Goal: Information Seeking & Learning: Find specific fact

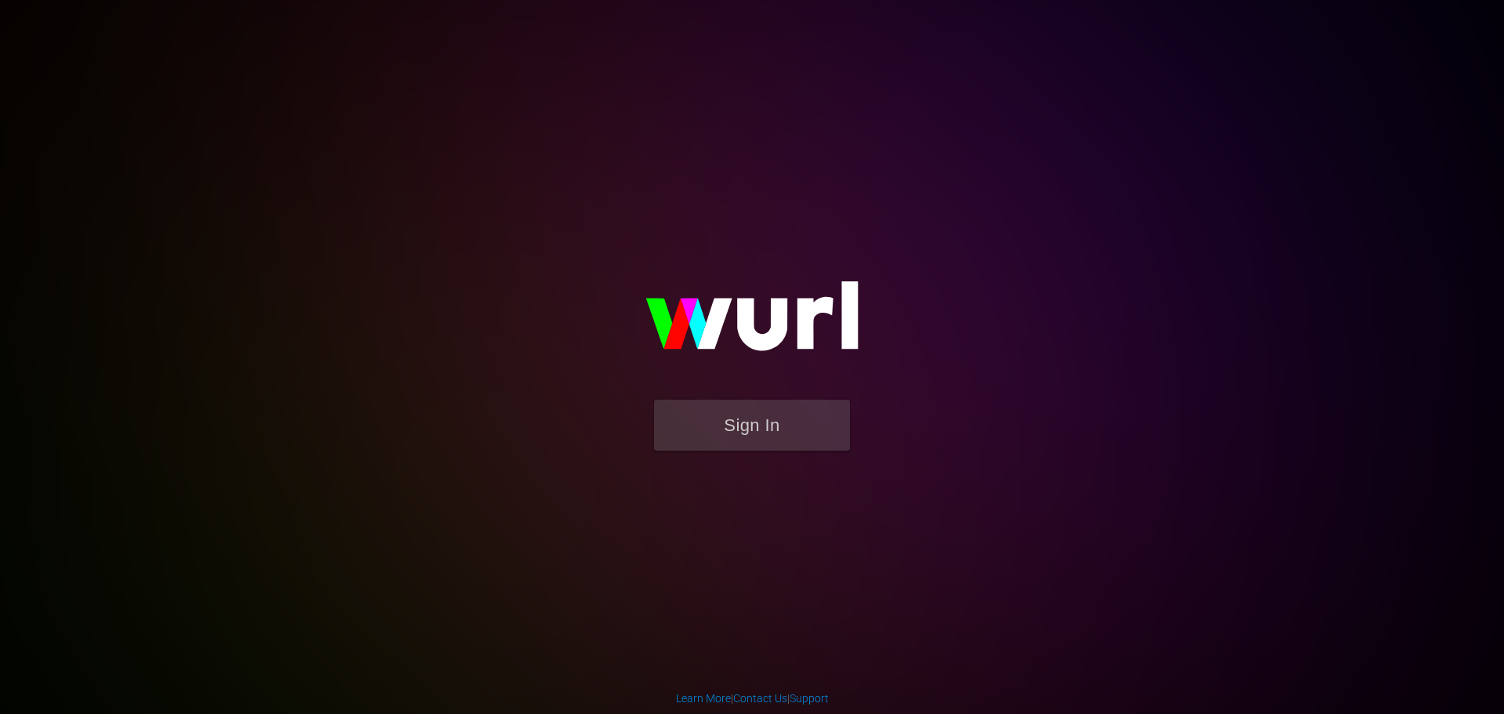
click at [769, 463] on form "Sign In" at bounding box center [752, 433] width 313 height 67
click at [770, 452] on form "Sign In" at bounding box center [752, 433] width 313 height 67
click at [772, 425] on button "Sign In" at bounding box center [752, 425] width 196 height 51
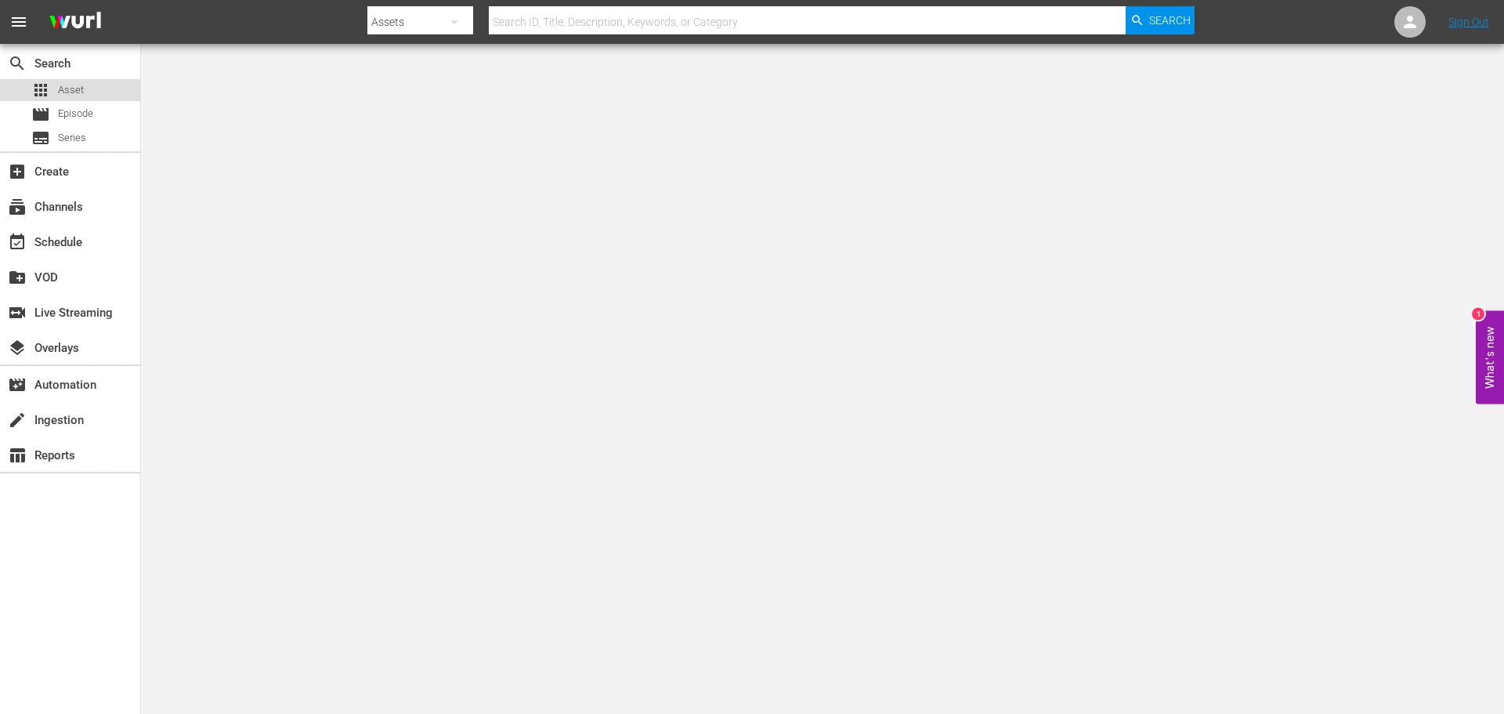
click at [91, 92] on div "apps Asset" at bounding box center [70, 90] width 140 height 22
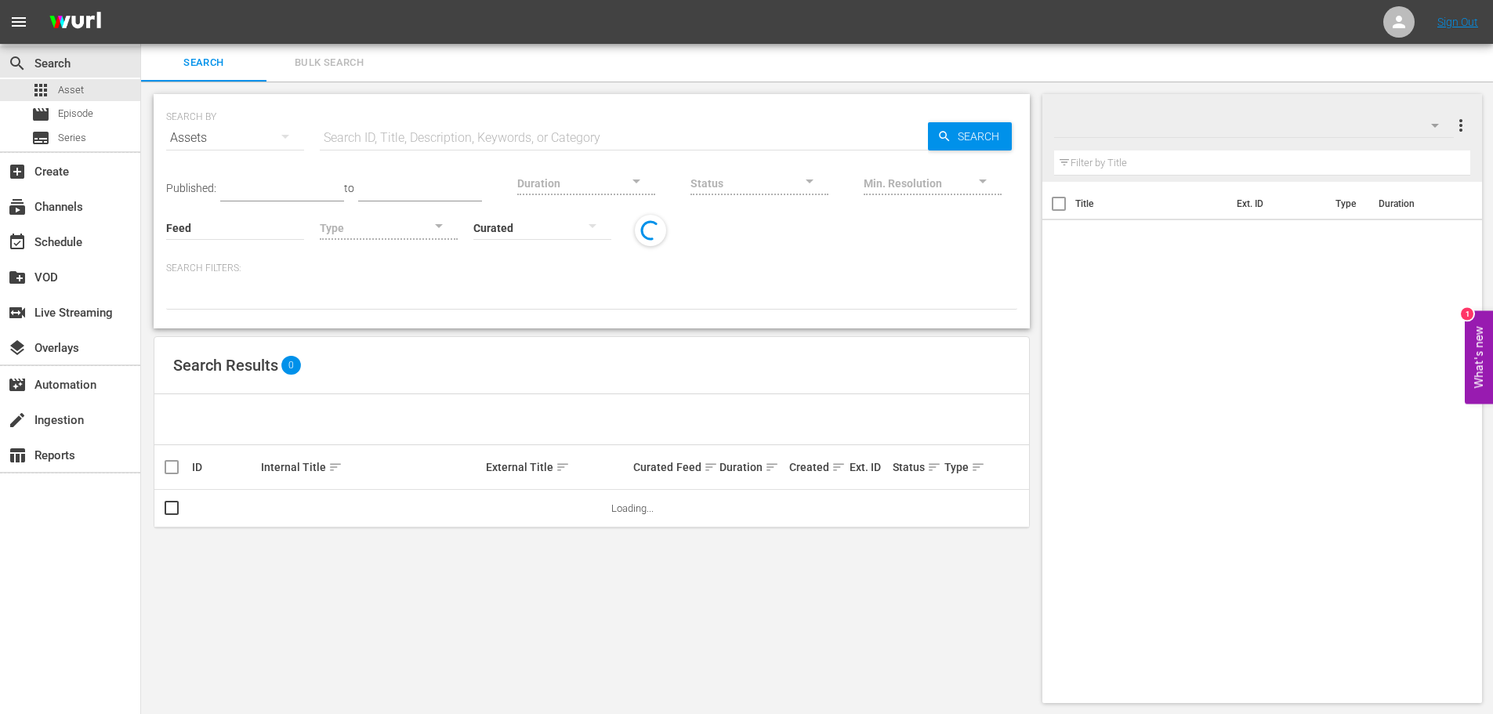
click at [465, 144] on input "text" at bounding box center [624, 138] width 608 height 38
paste input "Angels' Share"
click at [941, 146] on div "Min. Resolution" at bounding box center [932, 173] width 138 height 56
click at [944, 138] on icon "button" at bounding box center [944, 136] width 10 height 10
click at [931, 121] on div "SEARCH BY Search By Assets Search ID, Title, Description, Keywords, or Category…" at bounding box center [591, 128] width 851 height 56
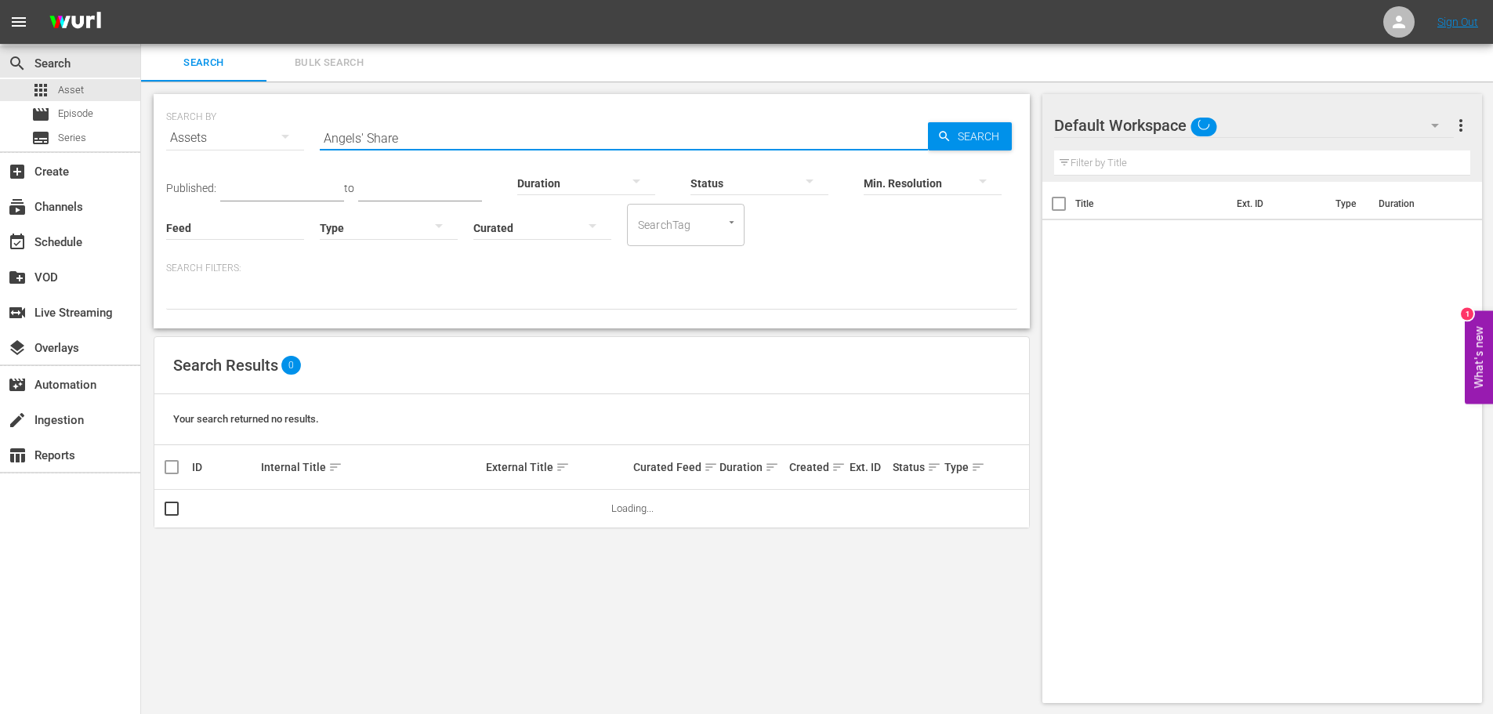
click at [395, 129] on input "Angels' Share" at bounding box center [624, 138] width 608 height 38
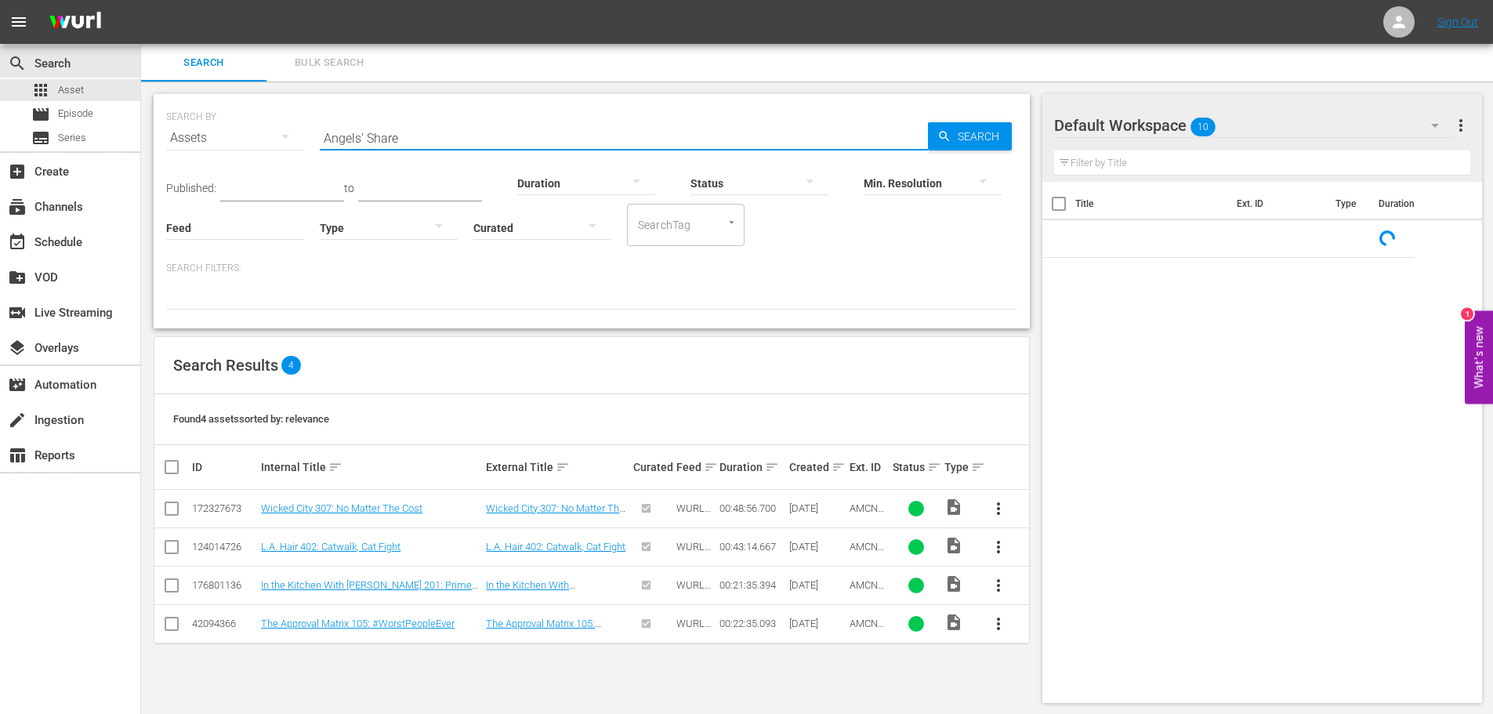
drag, startPoint x: 456, startPoint y: 139, endPoint x: 330, endPoint y: 125, distance: 126.9
click at [330, 125] on input "Angels' Share" at bounding box center [624, 138] width 608 height 38
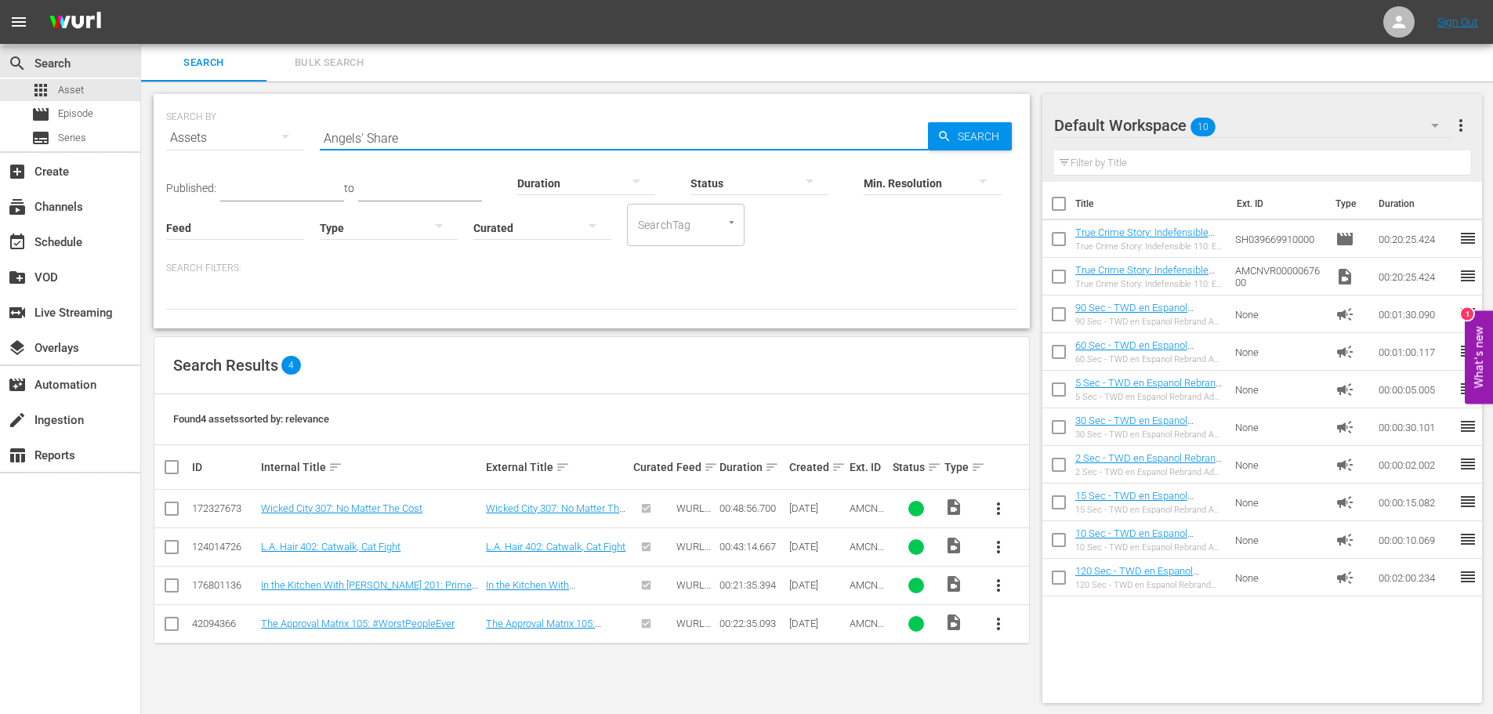
click at [407, 141] on input "Angels' Share" at bounding box center [624, 138] width 608 height 38
drag, startPoint x: 413, startPoint y: 139, endPoint x: 313, endPoint y: 136, distance: 100.3
click at [313, 136] on div "SEARCH BY Search By Assets Search ID, Title, Description, Keywords, or Category…" at bounding box center [591, 128] width 851 height 56
paste input "How to Build a Girl"
click at [982, 133] on span "Search" at bounding box center [981, 136] width 60 height 28
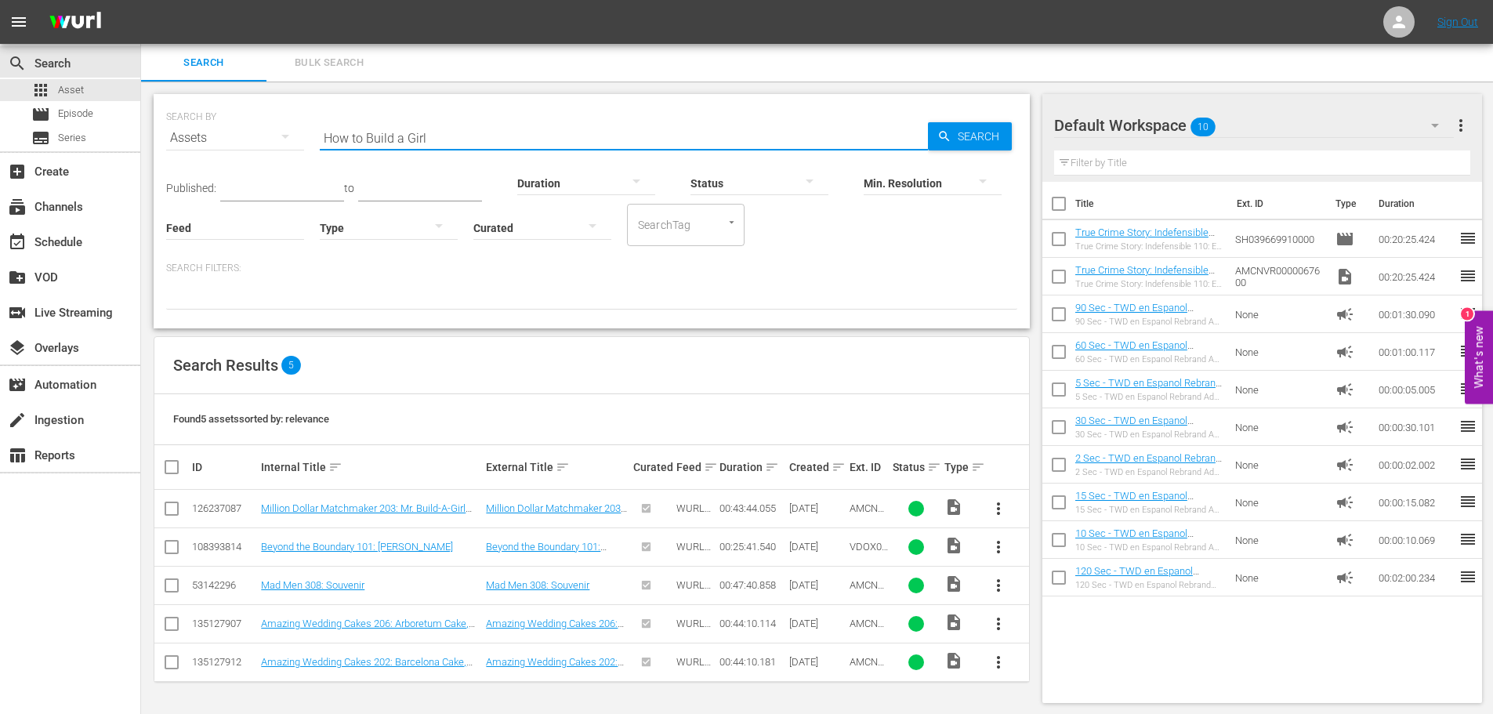
drag, startPoint x: 461, startPoint y: 145, endPoint x: 288, endPoint y: 124, distance: 173.7
click at [289, 122] on div "SEARCH BY Search By Assets Search ID, Title, Description, Keywords, or Category…" at bounding box center [591, 128] width 851 height 56
paste input "Len and Company"
type input "Len and Company"
click at [939, 140] on icon "button" at bounding box center [944, 136] width 14 height 14
